Goal: Complete application form

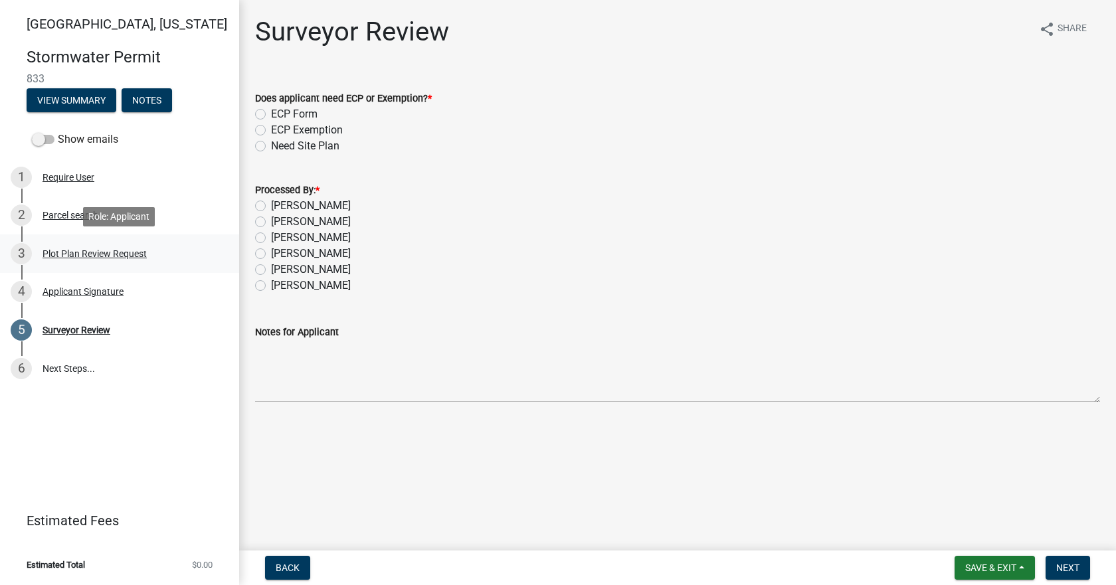
click at [76, 250] on div "Plot Plan Review Request" at bounding box center [95, 253] width 104 height 9
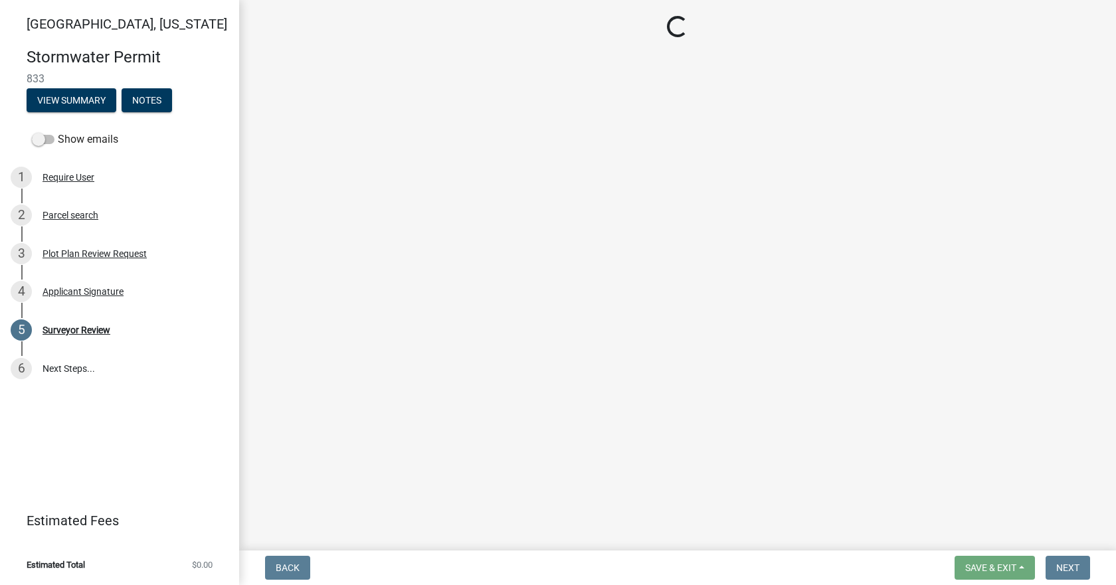
select select "b583a170-26d7-469b-a390-0aed4d149ee1"
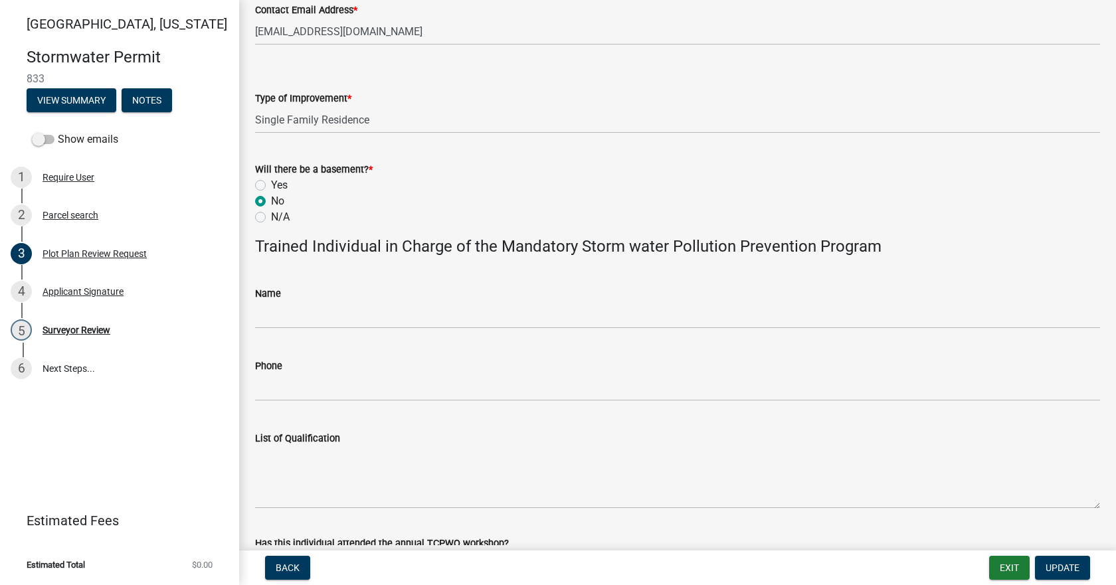
scroll to position [731, 0]
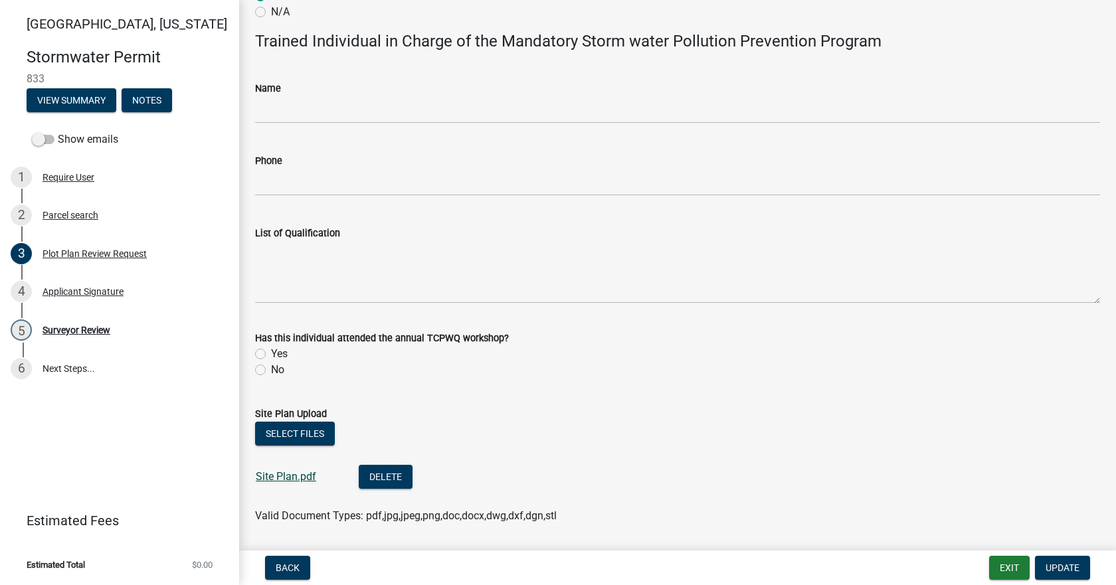
click at [288, 481] on link "Site Plan.pdf" at bounding box center [286, 476] width 60 height 13
click at [89, 325] on div "Surveyor Review" at bounding box center [77, 329] width 68 height 9
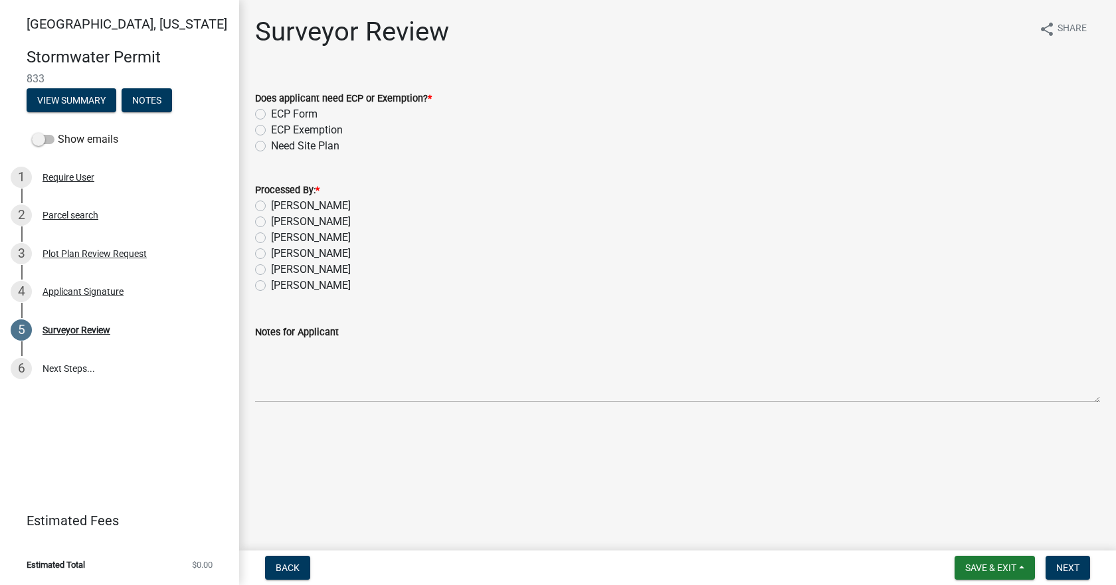
click at [308, 201] on label "[PERSON_NAME]" at bounding box center [311, 206] width 80 height 16
click at [280, 201] on input "[PERSON_NAME]" at bounding box center [275, 202] width 9 height 9
radio input "true"
click at [306, 103] on label "Does applicant need ECP or Exemption? *" at bounding box center [343, 98] width 177 height 9
click at [306, 109] on label "ECP Form" at bounding box center [294, 114] width 46 height 16
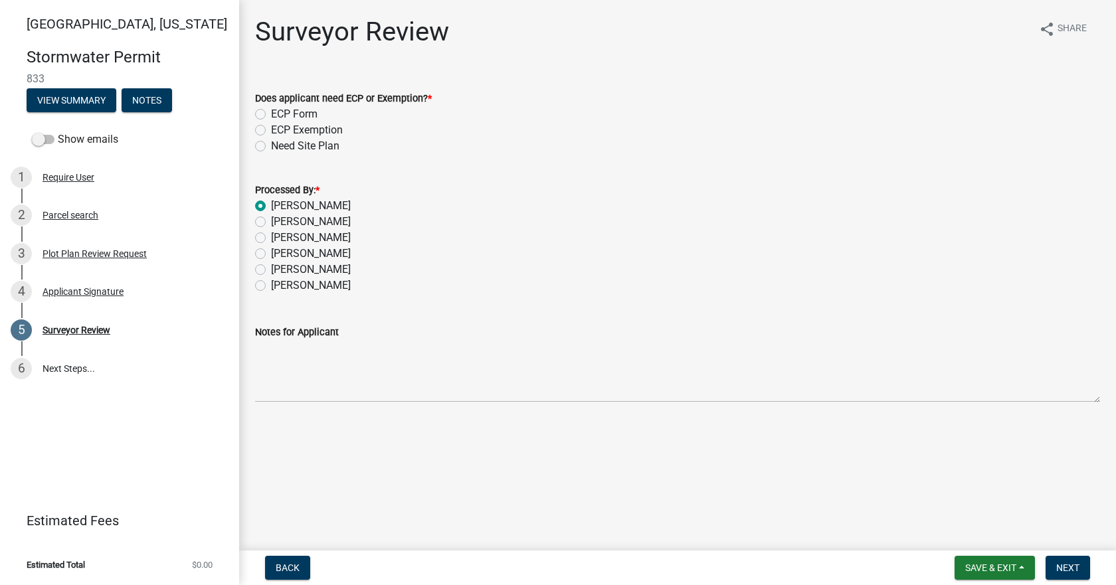
click at [280, 109] on input "ECP Form" at bounding box center [275, 110] width 9 height 9
radio input "true"
click at [1063, 556] on button "Next" at bounding box center [1067, 568] width 45 height 24
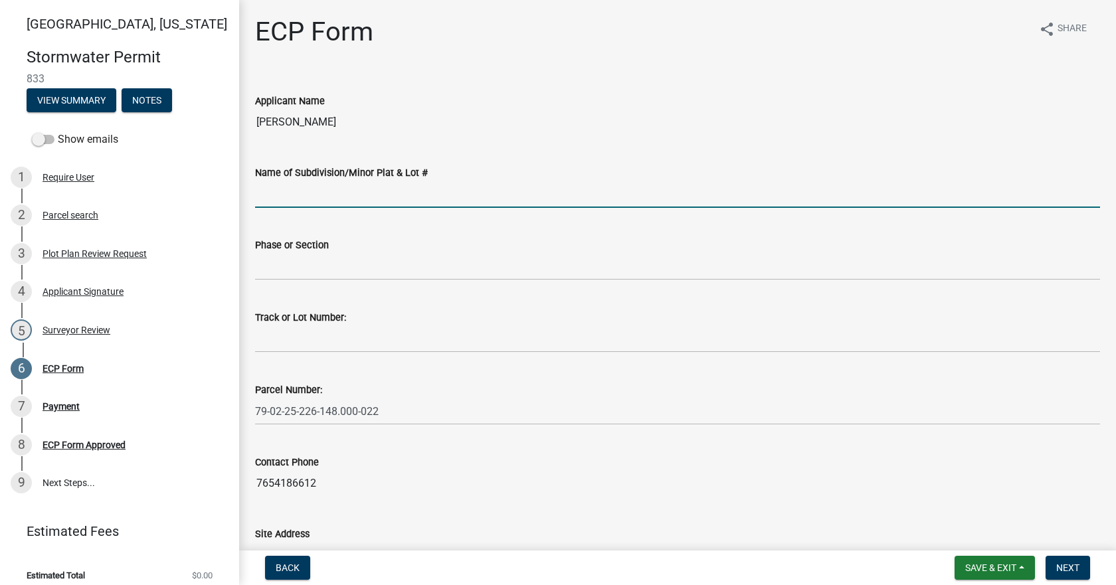
drag, startPoint x: 367, startPoint y: 185, endPoint x: 399, endPoint y: 176, distance: 33.7
click at [375, 177] on form "Name of Subdivision/Minor Plat & Lot #" at bounding box center [677, 186] width 845 height 43
type input "Timberbrook [PERSON_NAME]"
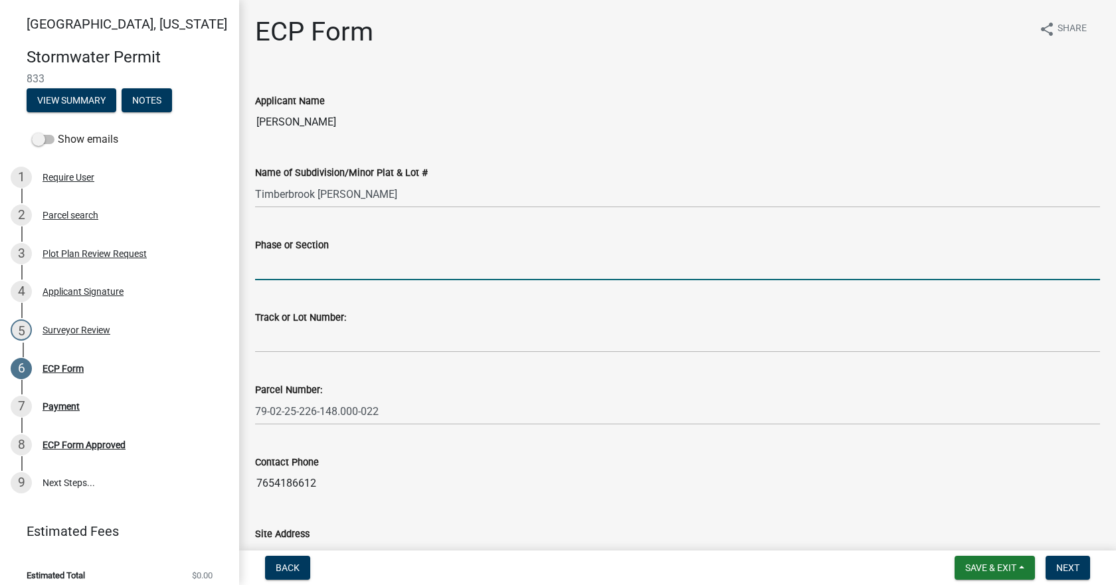
click at [374, 262] on input "Phase or Section" at bounding box center [677, 266] width 845 height 27
type input "1, 2"
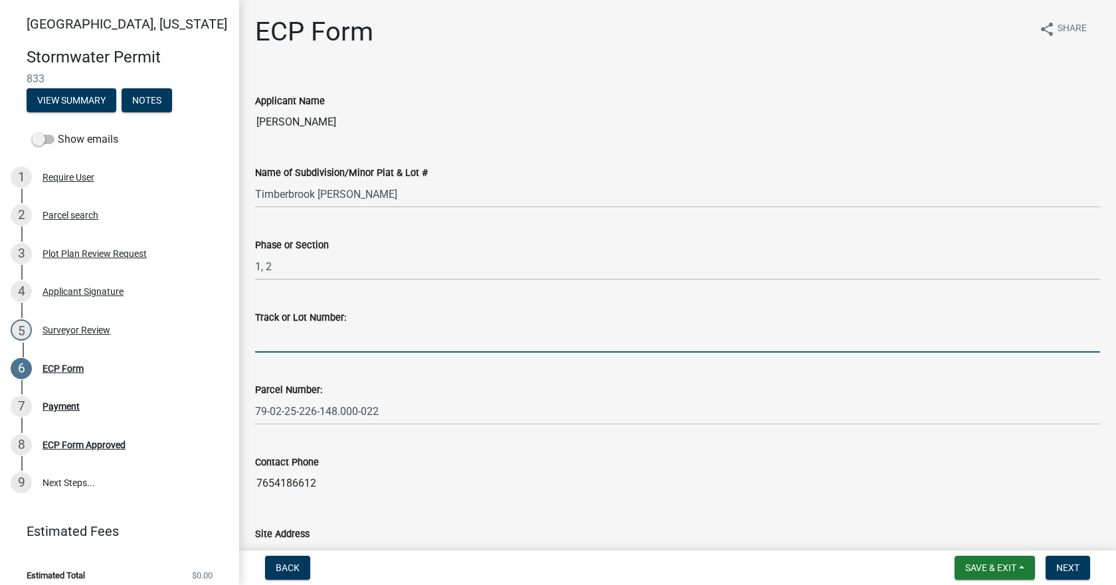
click at [363, 337] on input "Track or Lot Number:" at bounding box center [677, 338] width 845 height 27
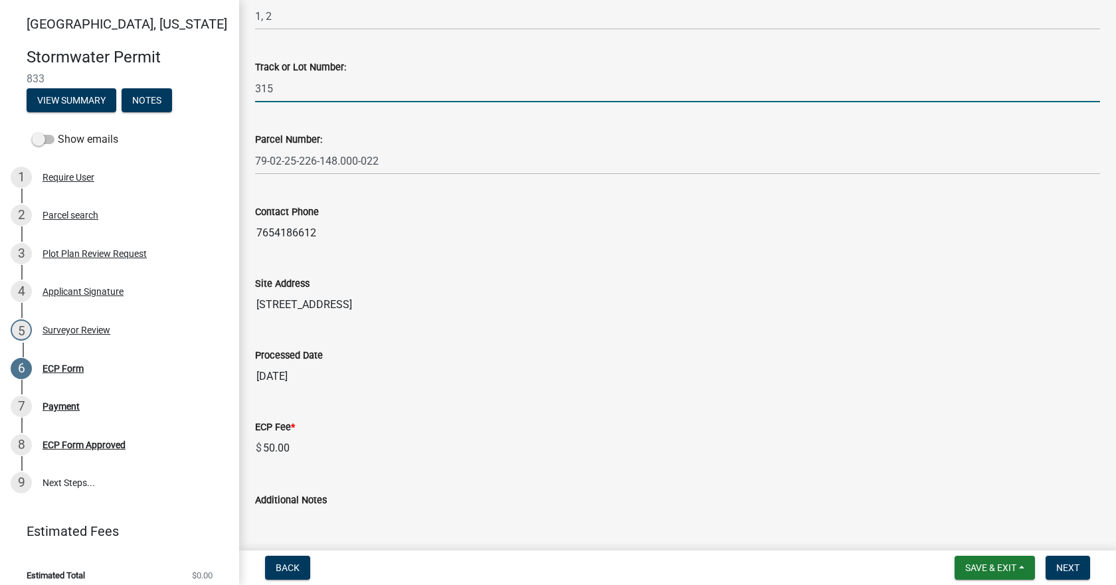
scroll to position [338, 0]
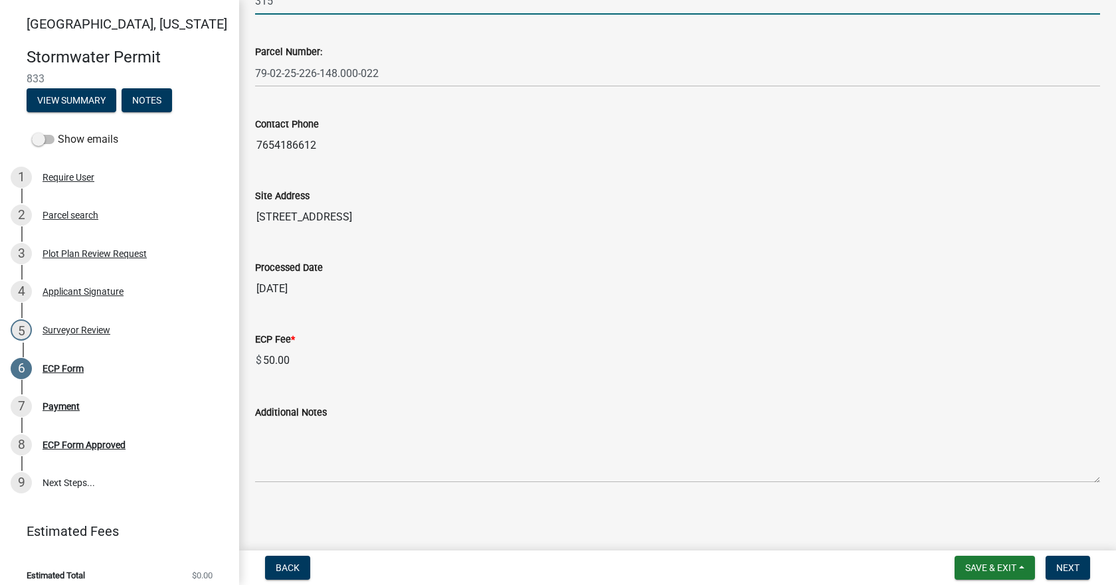
type input "315"
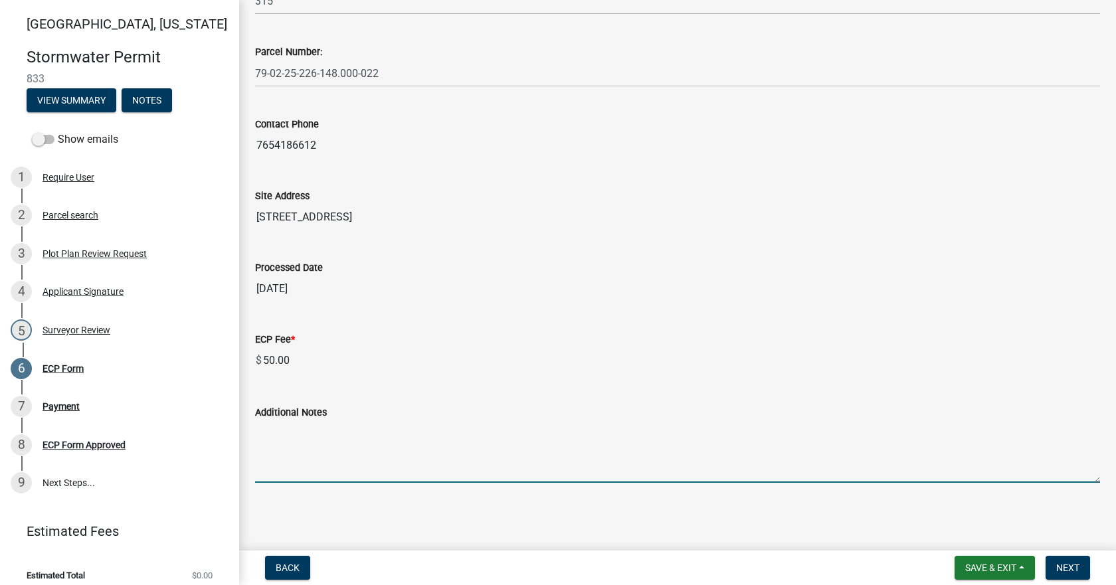
click at [327, 445] on textarea "Additional Notes" at bounding box center [677, 451] width 845 height 62
paste textarea "Install erosion control measures as shown on site plan. Keep streets clear of s…"
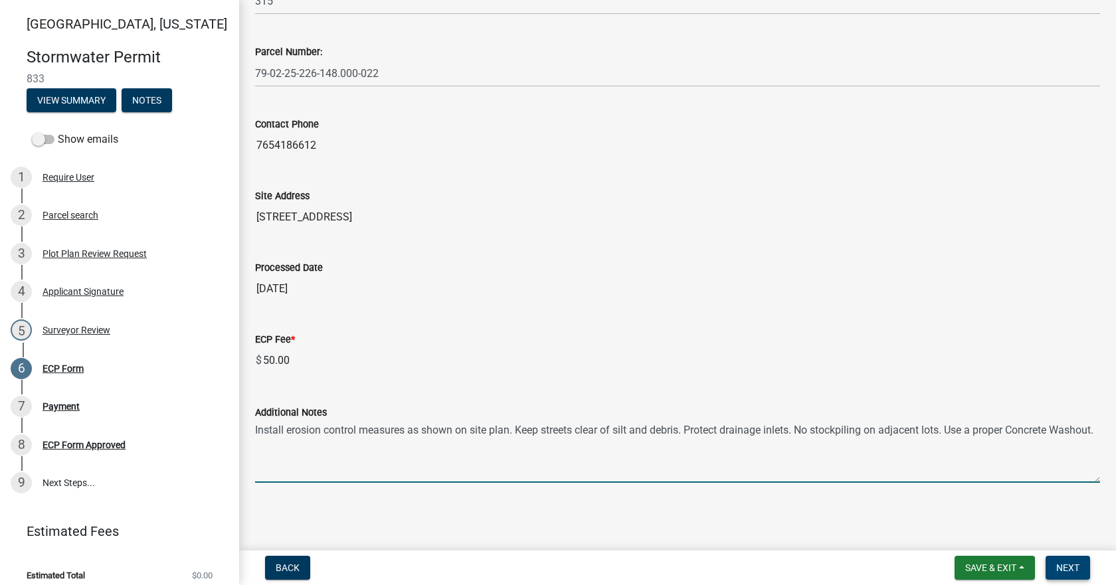
type textarea "Install erosion control measures as shown on site plan. Keep streets clear of s…"
click at [1066, 561] on button "Next" at bounding box center [1067, 568] width 45 height 24
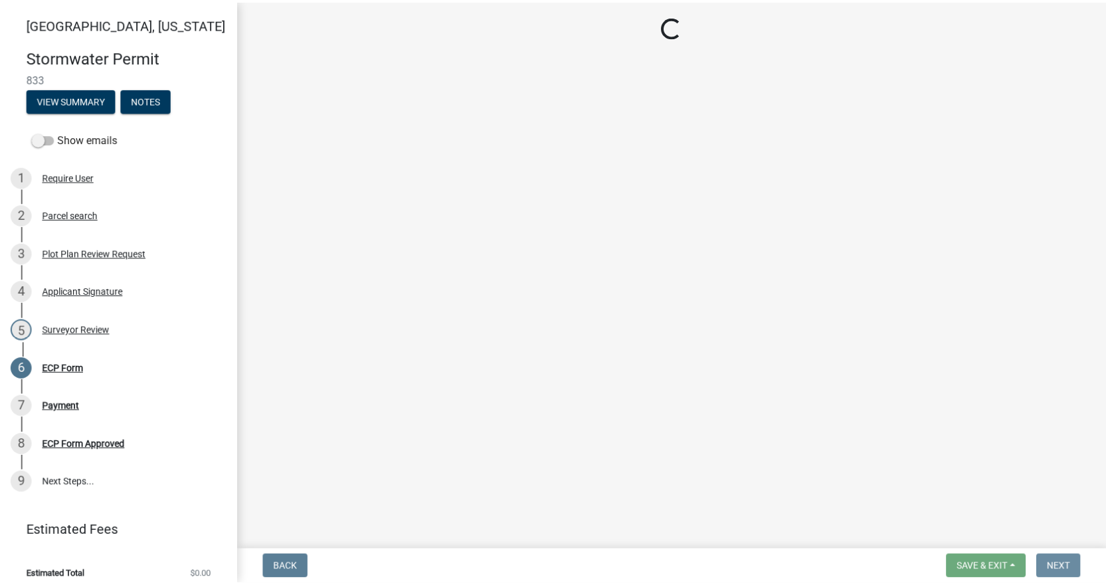
scroll to position [0, 0]
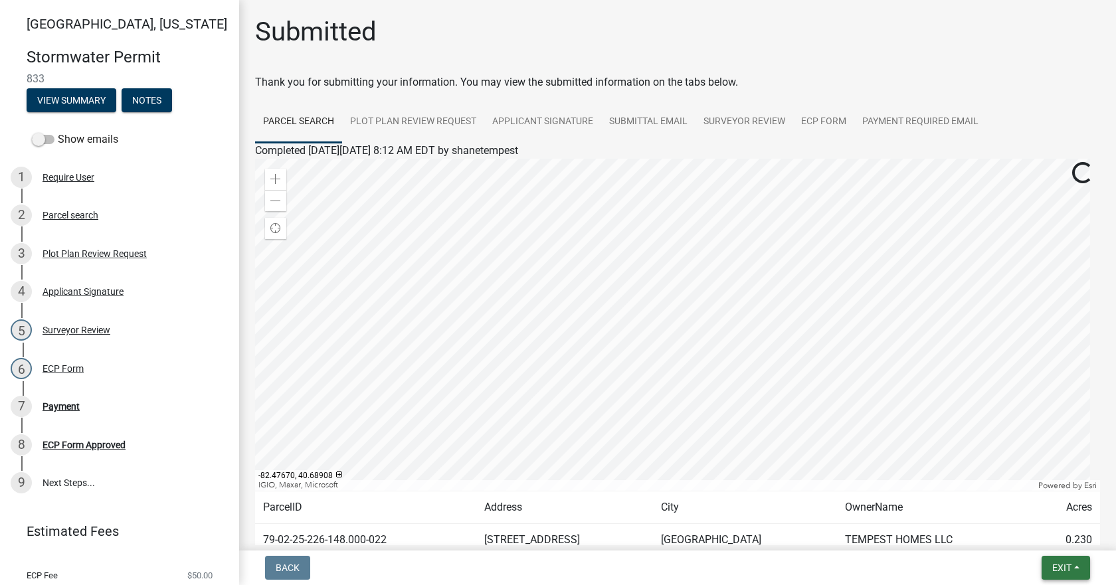
click at [1067, 571] on span "Exit" at bounding box center [1061, 568] width 19 height 11
click at [1023, 534] on button "Save & Exit" at bounding box center [1037, 533] width 106 height 32
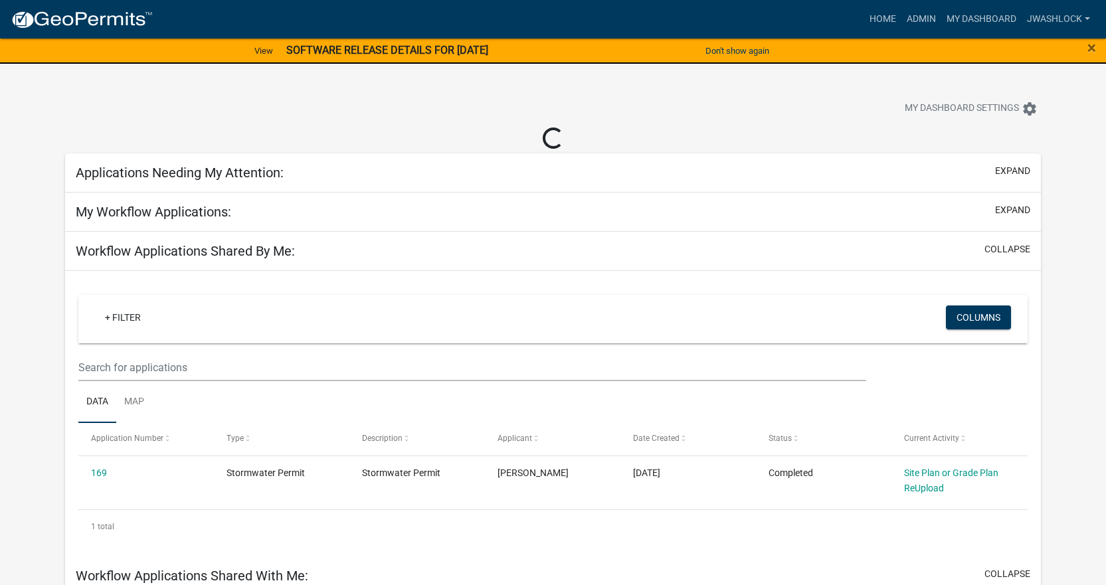
select select "3: 100"
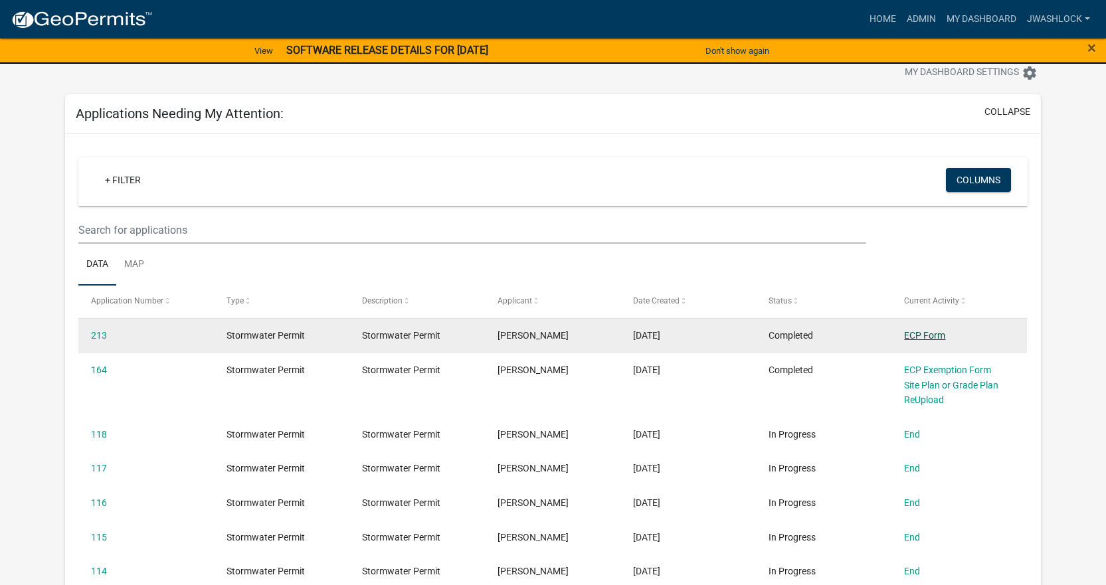
scroll to position [66, 0]
